Goal: Information Seeking & Learning: Check status

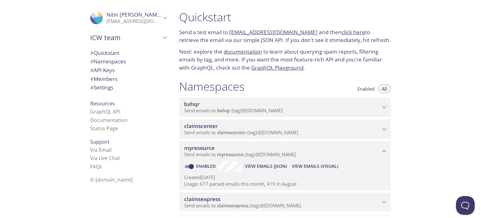
scroll to position [63, 0]
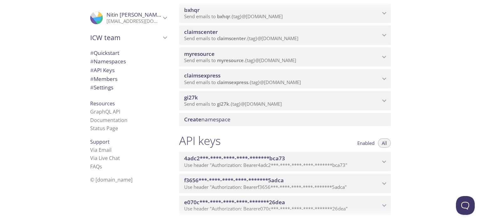
scroll to position [157, 0]
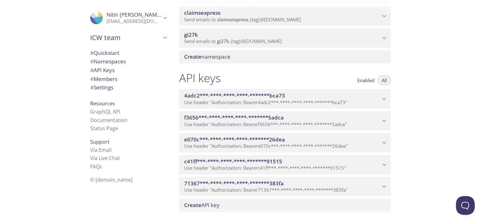
click at [233, 115] on span "f3656***-****-****-****-*******5adca" at bounding box center [234, 117] width 100 height 7
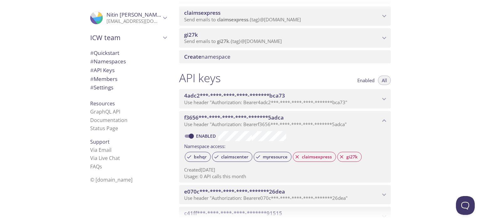
click at [240, 99] on span "4adc2***-****-****-****-*******bca73" at bounding box center [234, 95] width 101 height 7
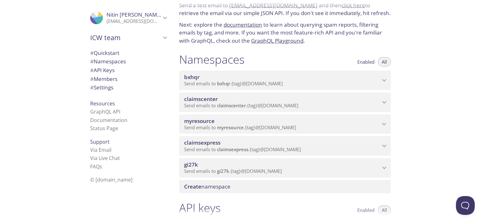
scroll to position [0, 0]
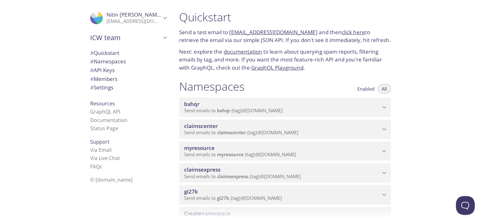
click at [230, 151] on span "myresource" at bounding box center [230, 154] width 27 height 6
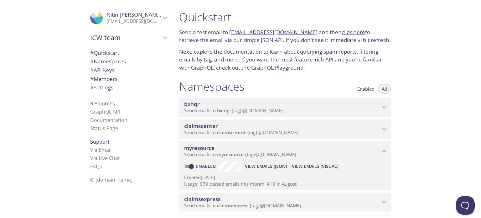
click at [310, 165] on span "View Emails (Visual)" at bounding box center [315, 166] width 46 height 8
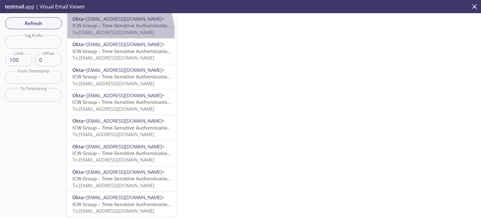
click at [113, 32] on span "To: [EMAIL_ADDRESS][DOMAIN_NAME]" at bounding box center [113, 32] width 82 height 6
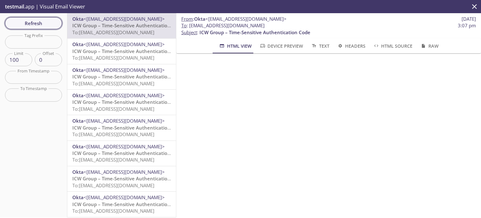
click at [30, 27] on button "Refresh" at bounding box center [33, 23] width 57 height 12
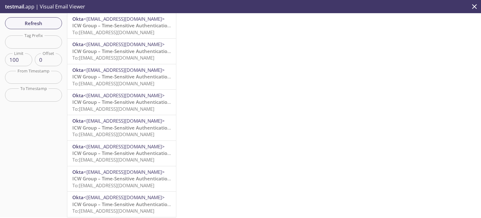
click at [125, 33] on span "To: [EMAIL_ADDRESS][DOMAIN_NAME]" at bounding box center [113, 32] width 82 height 6
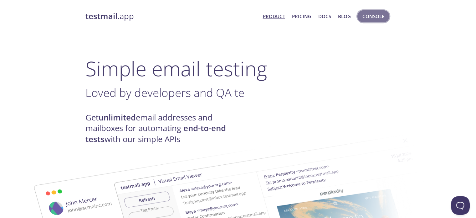
click at [366, 17] on span "Console" at bounding box center [373, 16] width 22 height 8
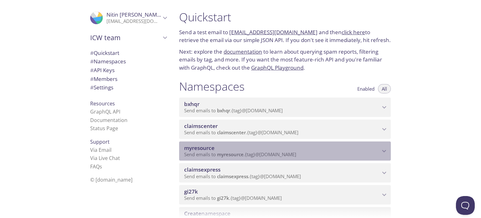
click at [236, 151] on span "myresource" at bounding box center [230, 154] width 27 height 6
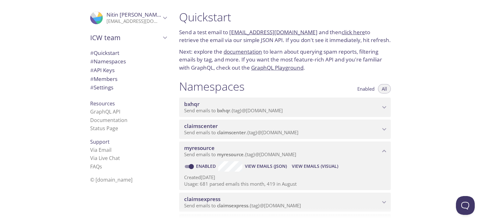
click at [322, 167] on span "View Emails (Visual)" at bounding box center [315, 166] width 46 height 8
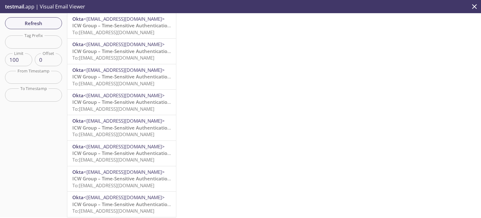
click at [138, 28] on p "ICW Group – Time-Sensitive Authentication Code To: myresource.paradise18@inbox.…" at bounding box center [121, 28] width 99 height 13
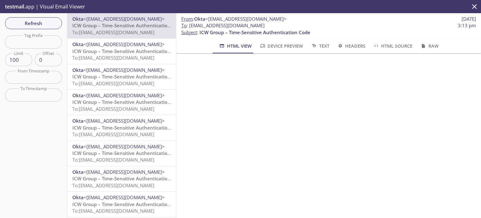
click at [475, 6] on icon "close" at bounding box center [474, 7] width 8 height 8
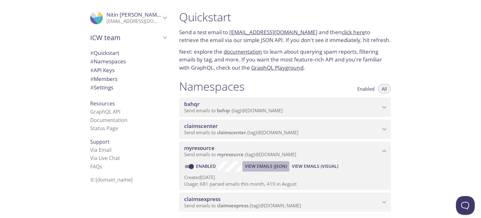
click at [271, 167] on span "View Emails (JSON)" at bounding box center [266, 166] width 42 height 8
click at [276, 166] on span "View Emails (JSON)" at bounding box center [266, 166] width 42 height 8
